Goal: Transaction & Acquisition: Purchase product/service

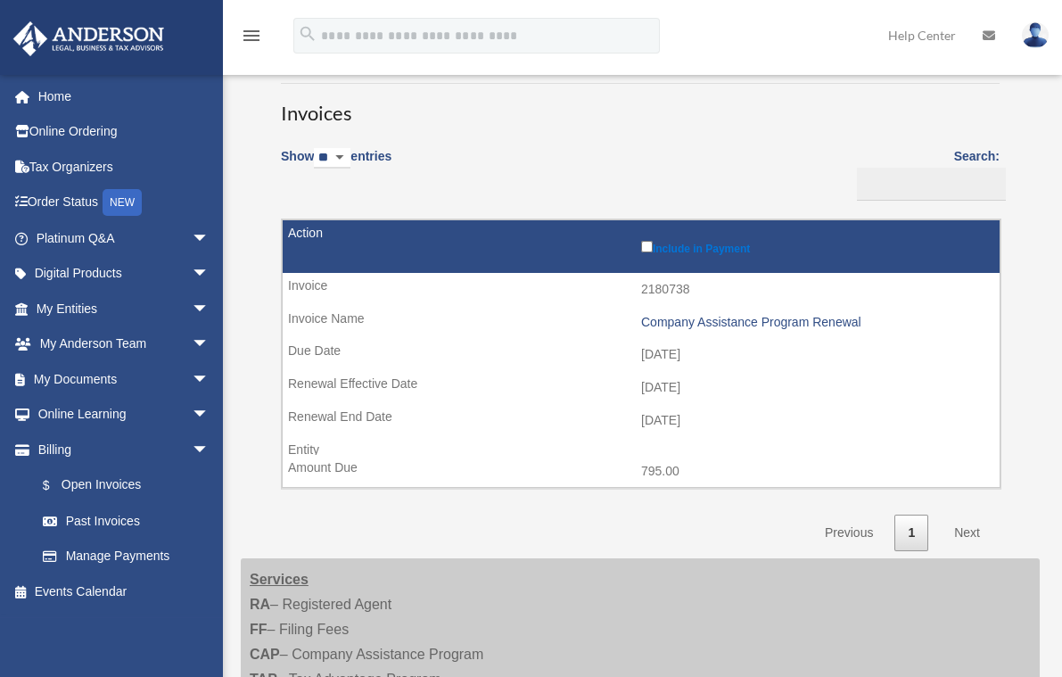
scroll to position [89, 0]
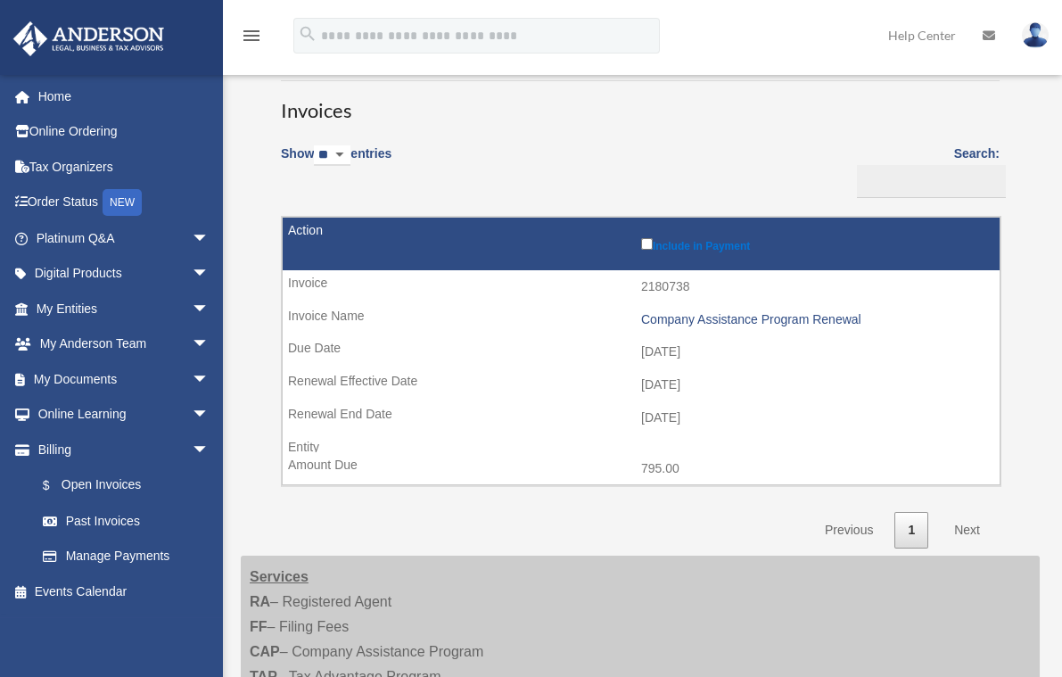
click at [708, 245] on label "Include in Payment" at bounding box center [815, 243] width 349 height 18
click at [705, 248] on label "Include in Payment" at bounding box center [815, 243] width 349 height 18
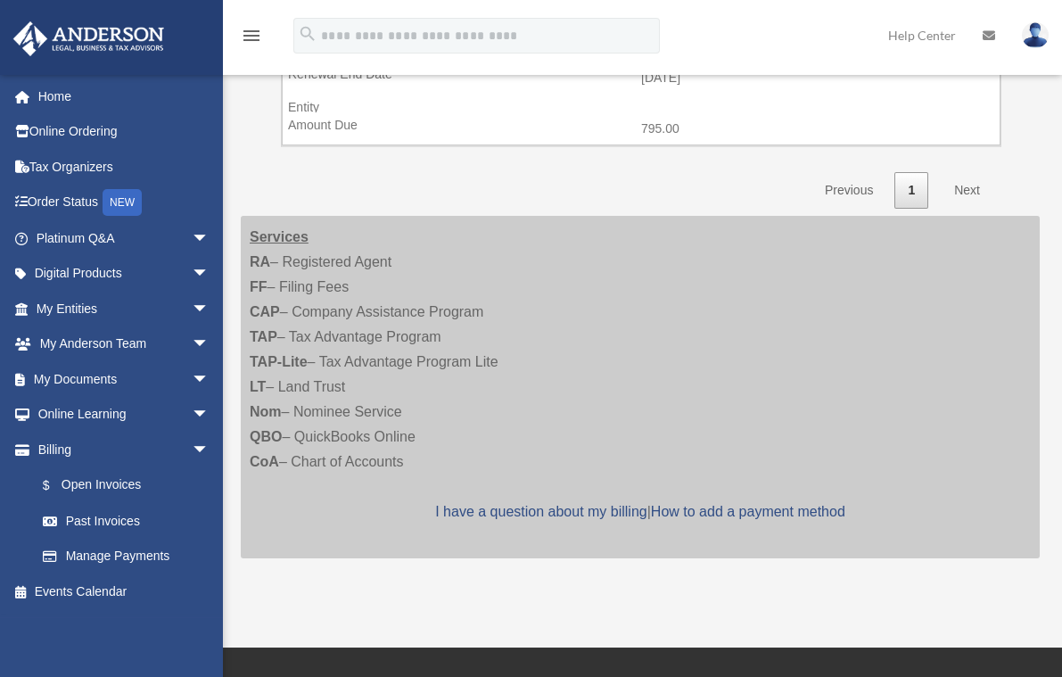
scroll to position [446, 0]
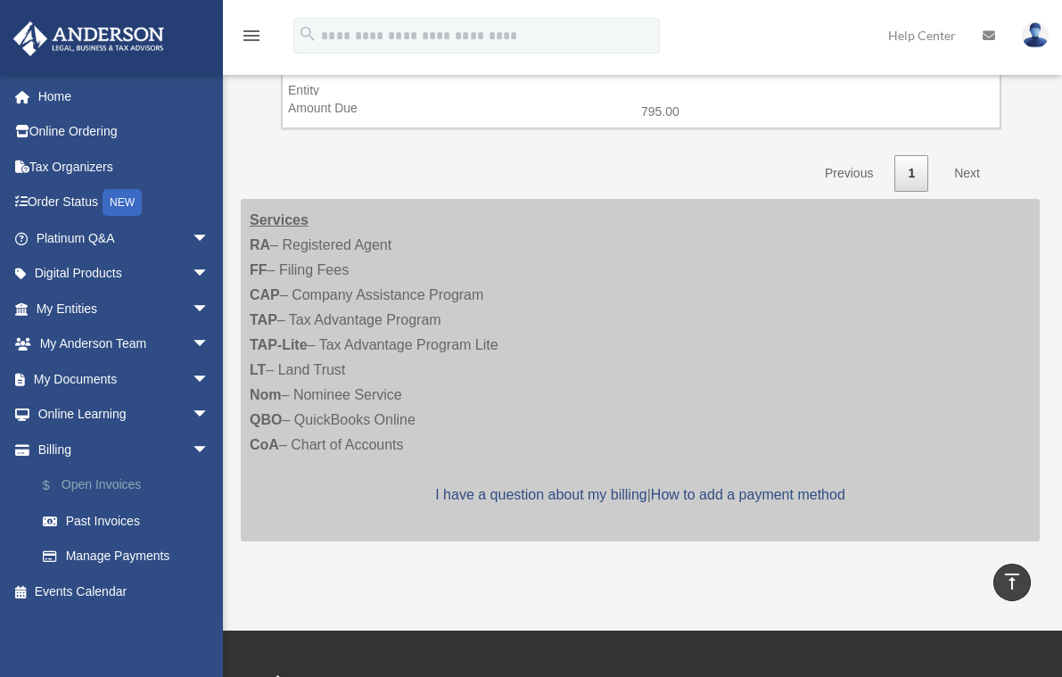
click at [87, 486] on link "$ Open Invoices" at bounding box center [130, 485] width 211 height 37
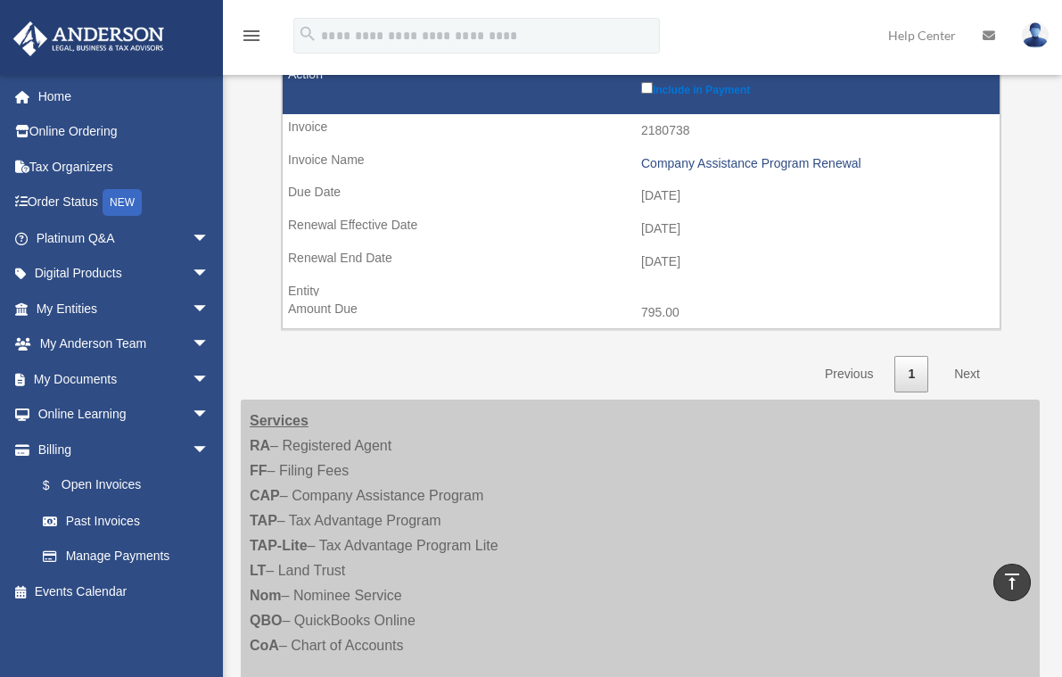
scroll to position [0, 0]
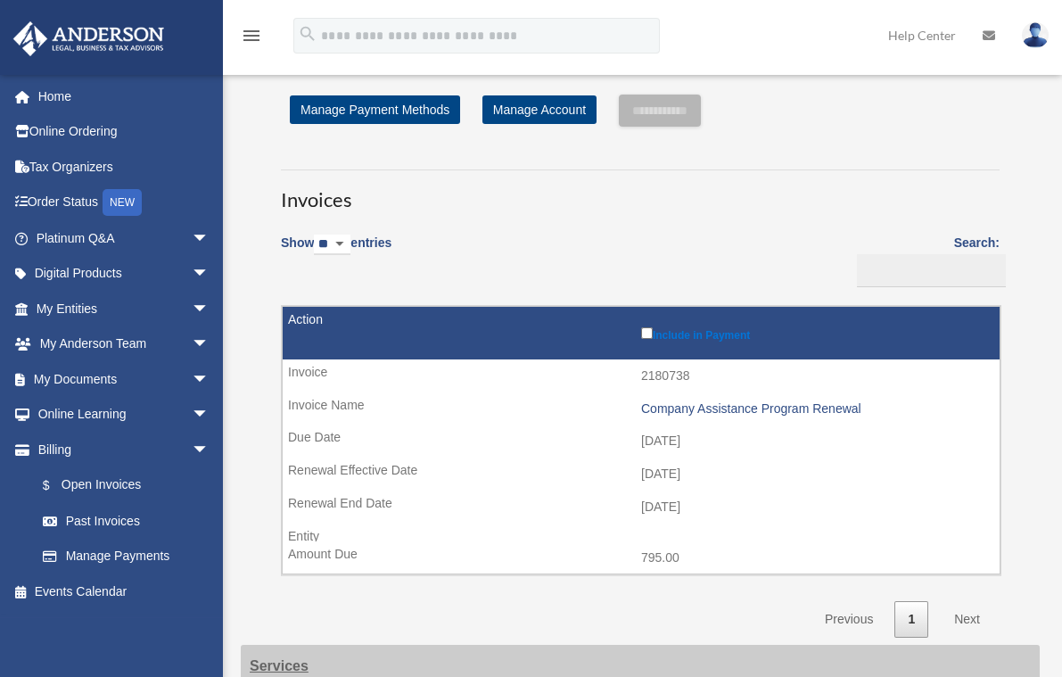
click at [691, 329] on label "Include in Payment" at bounding box center [815, 333] width 349 height 18
click at [652, 112] on input "**********" at bounding box center [660, 110] width 82 height 32
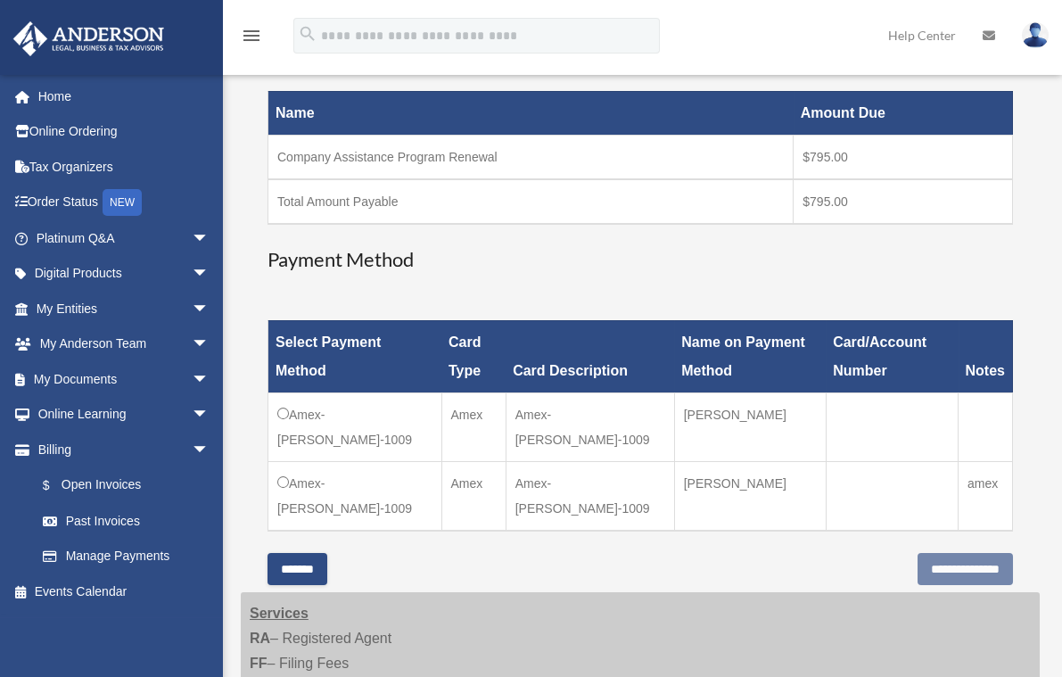
scroll to position [267, 0]
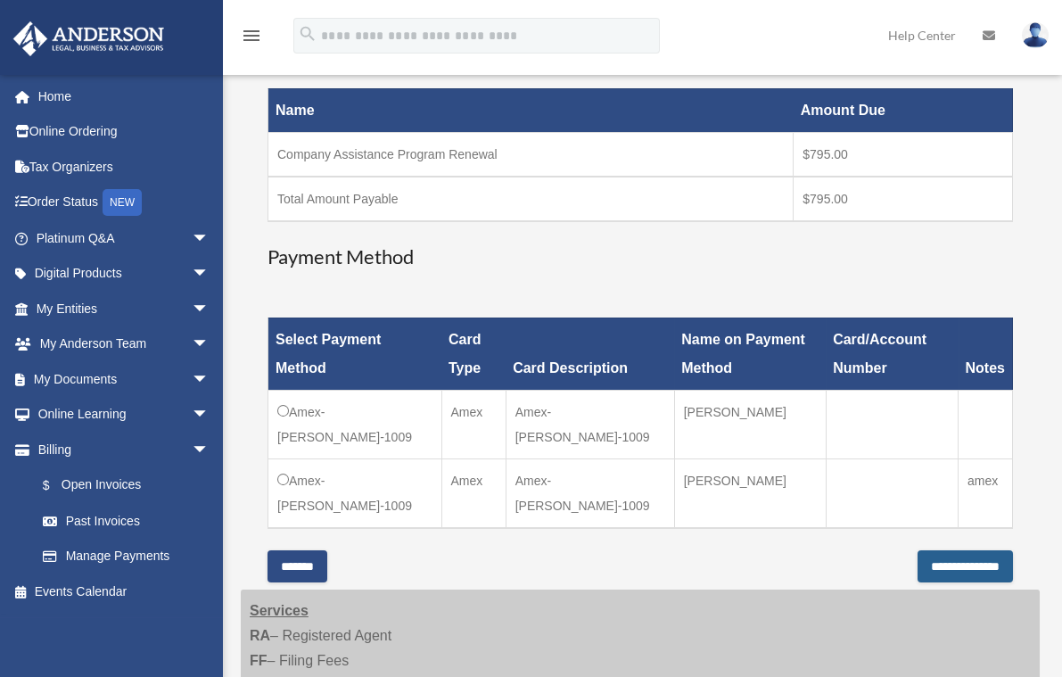
click at [927, 569] on input "**********" at bounding box center [964, 566] width 95 height 32
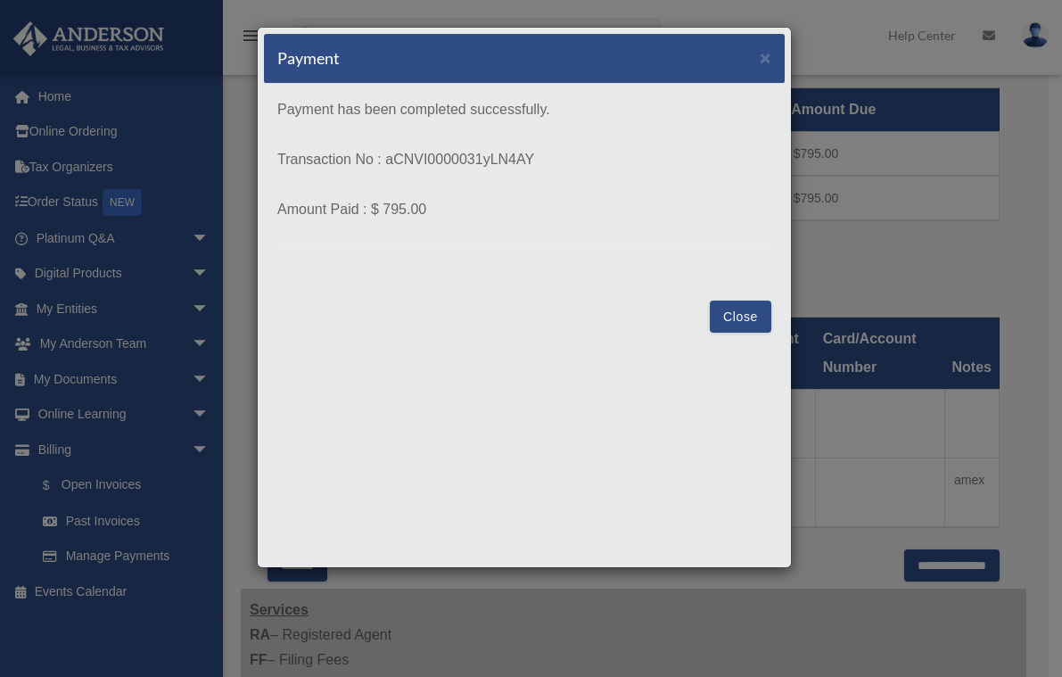
click at [721, 313] on button "Close" at bounding box center [741, 316] width 62 height 32
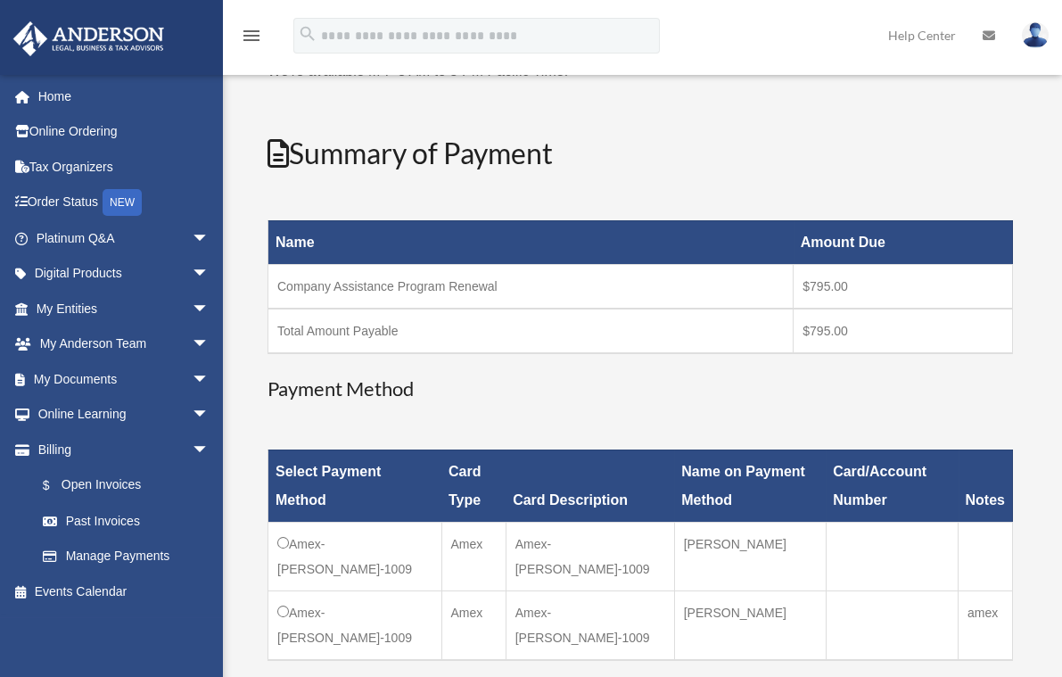
scroll to position [29, 0]
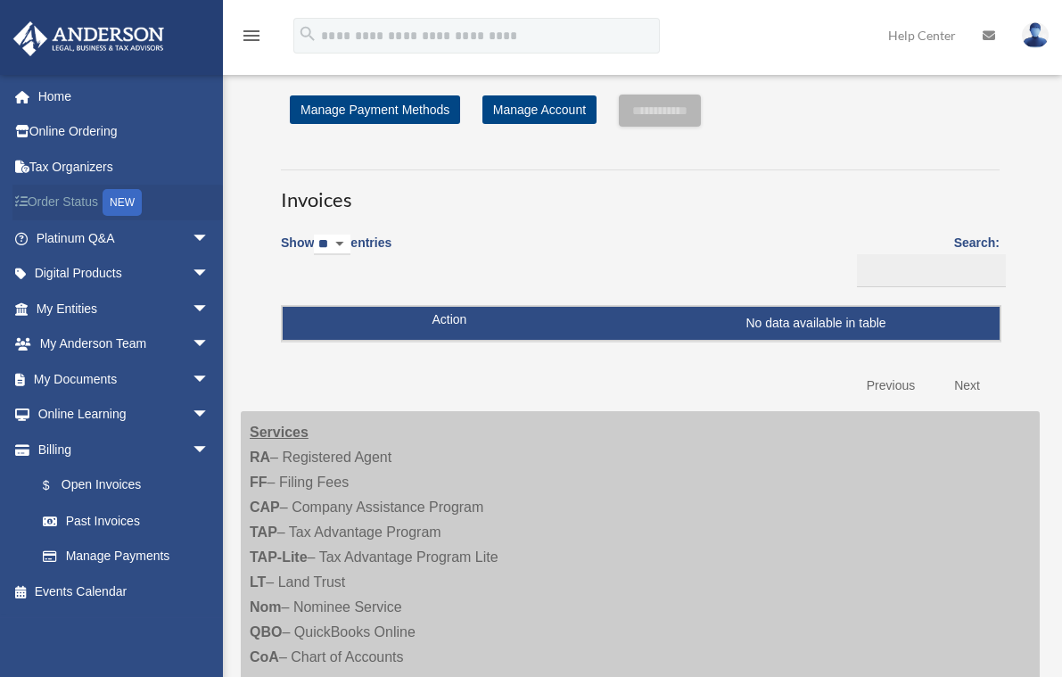
click at [57, 196] on link "Order Status NEW" at bounding box center [124, 203] width 224 height 37
